Goal: Transaction & Acquisition: Obtain resource

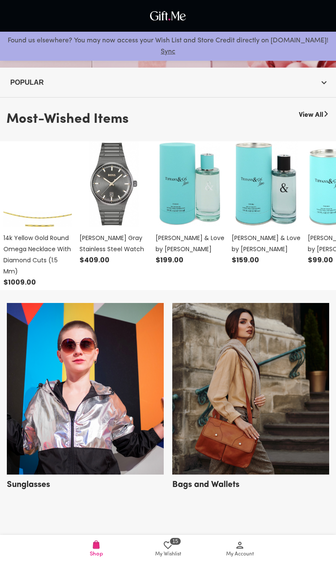
scroll to position [178, 0]
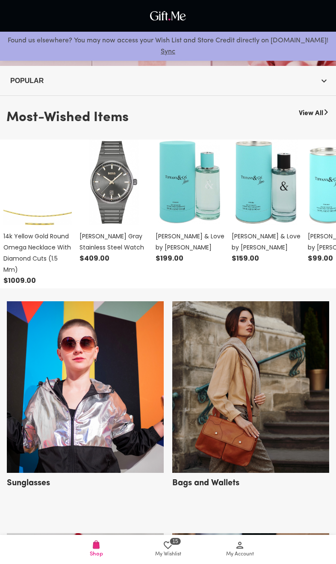
click at [240, 558] on span "My Account" at bounding box center [240, 554] width 28 height 8
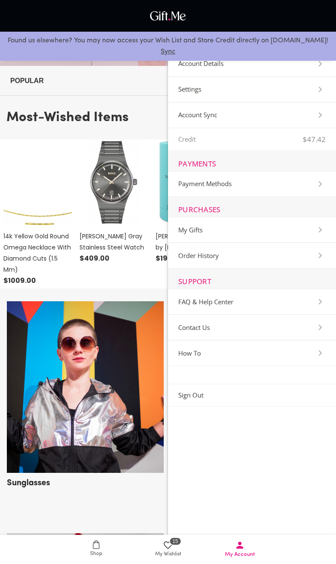
click at [188, 235] on Gifts-Section "My Gifts" at bounding box center [252, 230] width 168 height 26
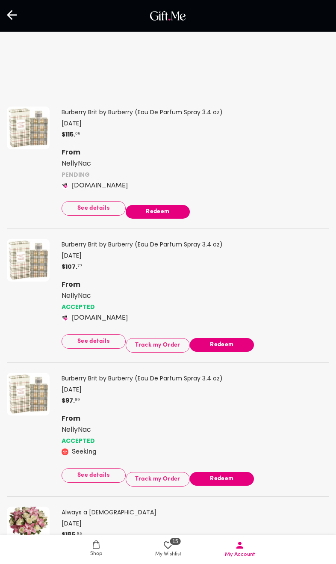
click at [165, 215] on span "Redeem" at bounding box center [158, 211] width 64 height 9
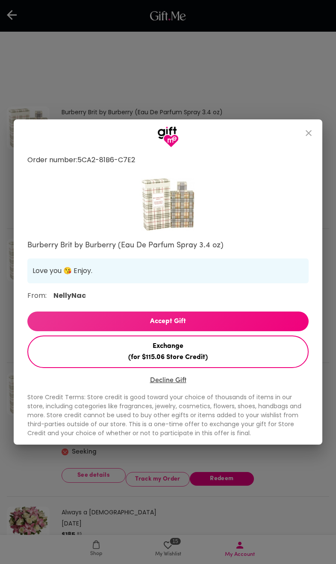
click at [136, 323] on span "Accept Gift" at bounding box center [168, 321] width 282 height 11
select select "US"
select select "NJ"
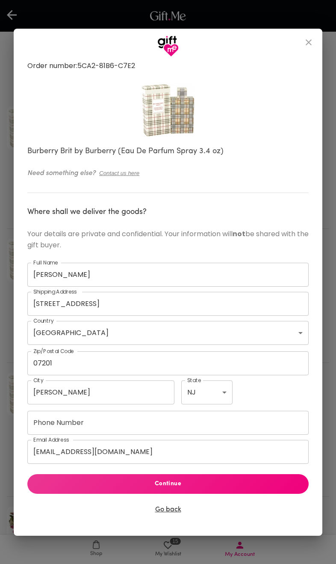
click at [109, 484] on button "Continue" at bounding box center [168, 484] width 282 height 20
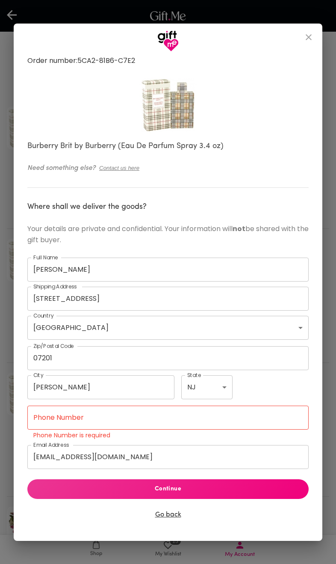
click at [43, 426] on input "Phone Number" at bounding box center [168, 418] width 282 height 24
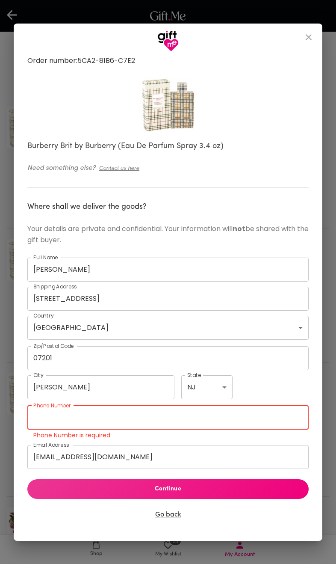
scroll to position [47, 0]
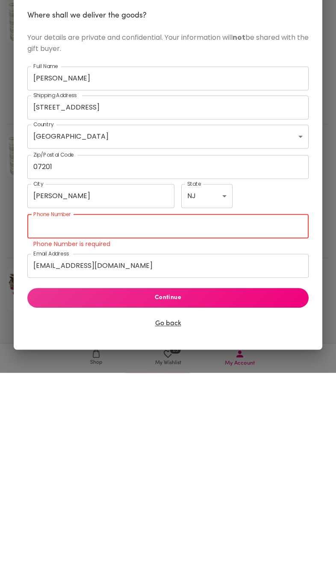
type input "8483274293"
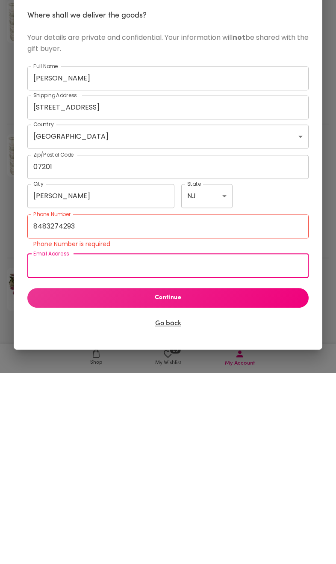
type input "[EMAIL_ADDRESS][DOMAIN_NAME]"
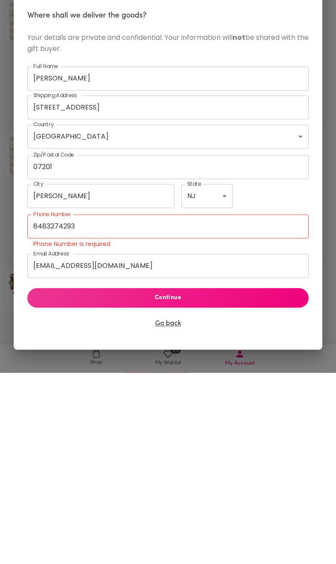
scroll to position [239, 0]
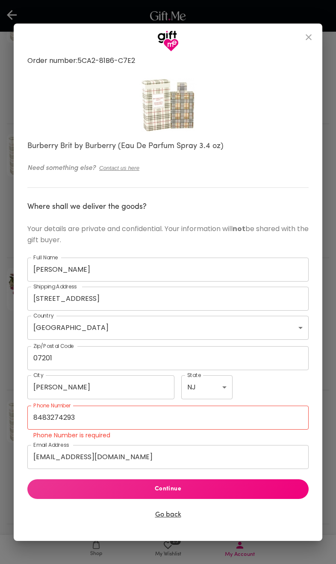
click at [100, 494] on span "Continue" at bounding box center [168, 488] width 268 height 9
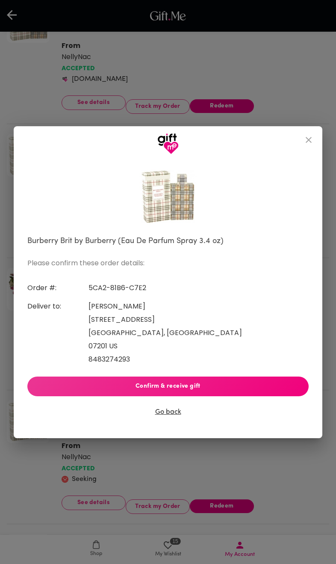
click at [98, 385] on span "Confirm & receive gift" at bounding box center [168, 386] width 268 height 9
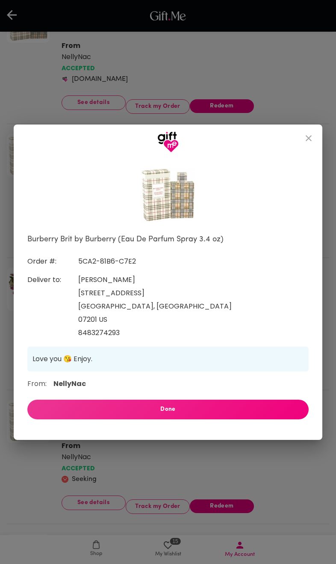
click at [120, 414] on span "Done" at bounding box center [168, 409] width 268 height 9
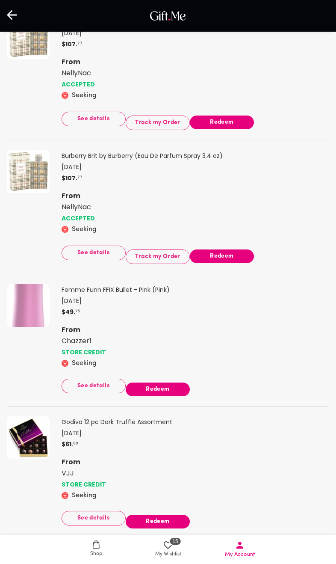
scroll to position [0, 0]
